Goal: Task Accomplishment & Management: Manage account settings

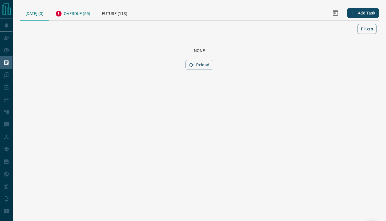
click at [79, 14] on div "Overdue (55)" at bounding box center [72, 13] width 47 height 14
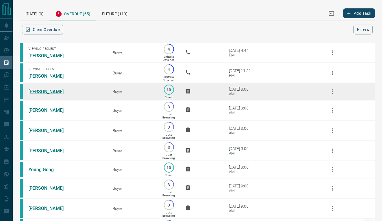
click at [51, 95] on link "[PERSON_NAME]" at bounding box center [50, 92] width 44 height 6
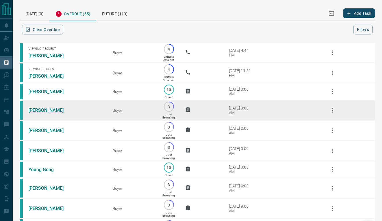
click at [43, 113] on link "[PERSON_NAME]" at bounding box center [50, 111] width 44 height 6
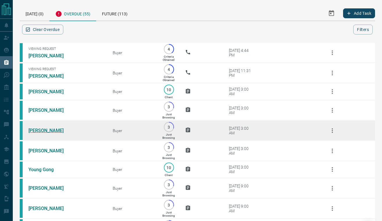
click at [39, 134] on link "[PERSON_NAME]" at bounding box center [50, 131] width 44 height 6
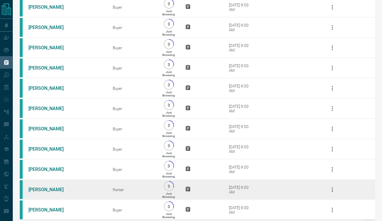
scroll to position [1016, 0]
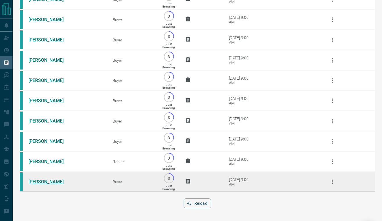
click at [40, 180] on link "[PERSON_NAME]" at bounding box center [50, 182] width 44 height 6
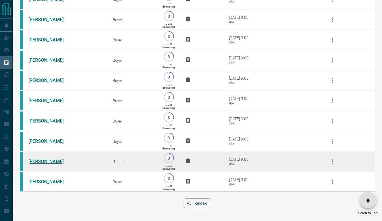
drag, startPoint x: 43, startPoint y: 160, endPoint x: 45, endPoint y: 151, distance: 8.4
click at [43, 159] on link "[PERSON_NAME]" at bounding box center [50, 162] width 44 height 6
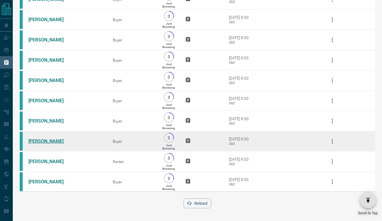
click at [45, 139] on link "[PERSON_NAME]" at bounding box center [50, 142] width 44 height 6
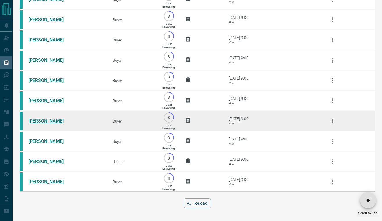
click at [38, 118] on link "[PERSON_NAME]" at bounding box center [50, 121] width 44 height 6
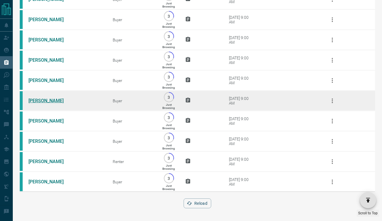
drag, startPoint x: 39, startPoint y: 96, endPoint x: 40, endPoint y: 85, distance: 11.4
click at [39, 98] on link "[PERSON_NAME]" at bounding box center [50, 101] width 44 height 6
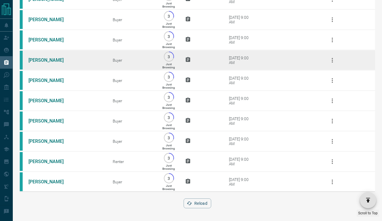
drag, startPoint x: 39, startPoint y: 74, endPoint x: 40, endPoint y: 62, distance: 12.5
click at [40, 78] on link "[PERSON_NAME]" at bounding box center [50, 81] width 44 height 6
drag, startPoint x: 40, startPoint y: 54, endPoint x: 41, endPoint y: 43, distance: 11.1
click at [41, 57] on link "[PERSON_NAME]" at bounding box center [50, 60] width 44 height 6
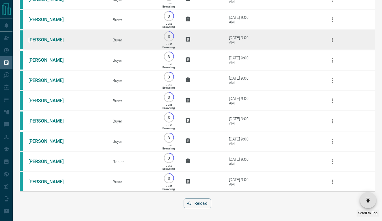
click at [39, 37] on link "[PERSON_NAME]" at bounding box center [50, 40] width 44 height 6
